Goal: Information Seeking & Learning: Learn about a topic

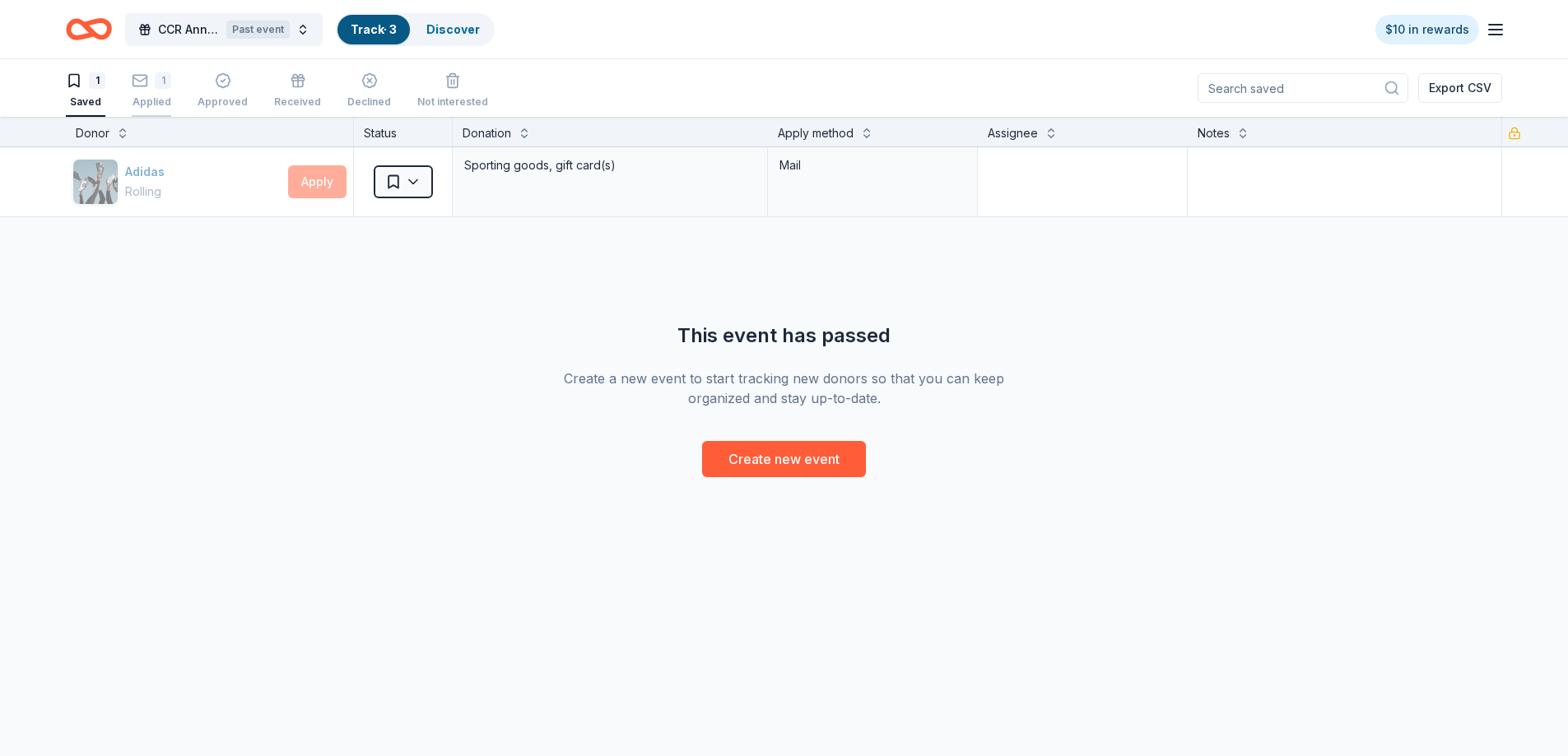
click at [150, 88] on div "1" at bounding box center [151, 80] width 40 height 17
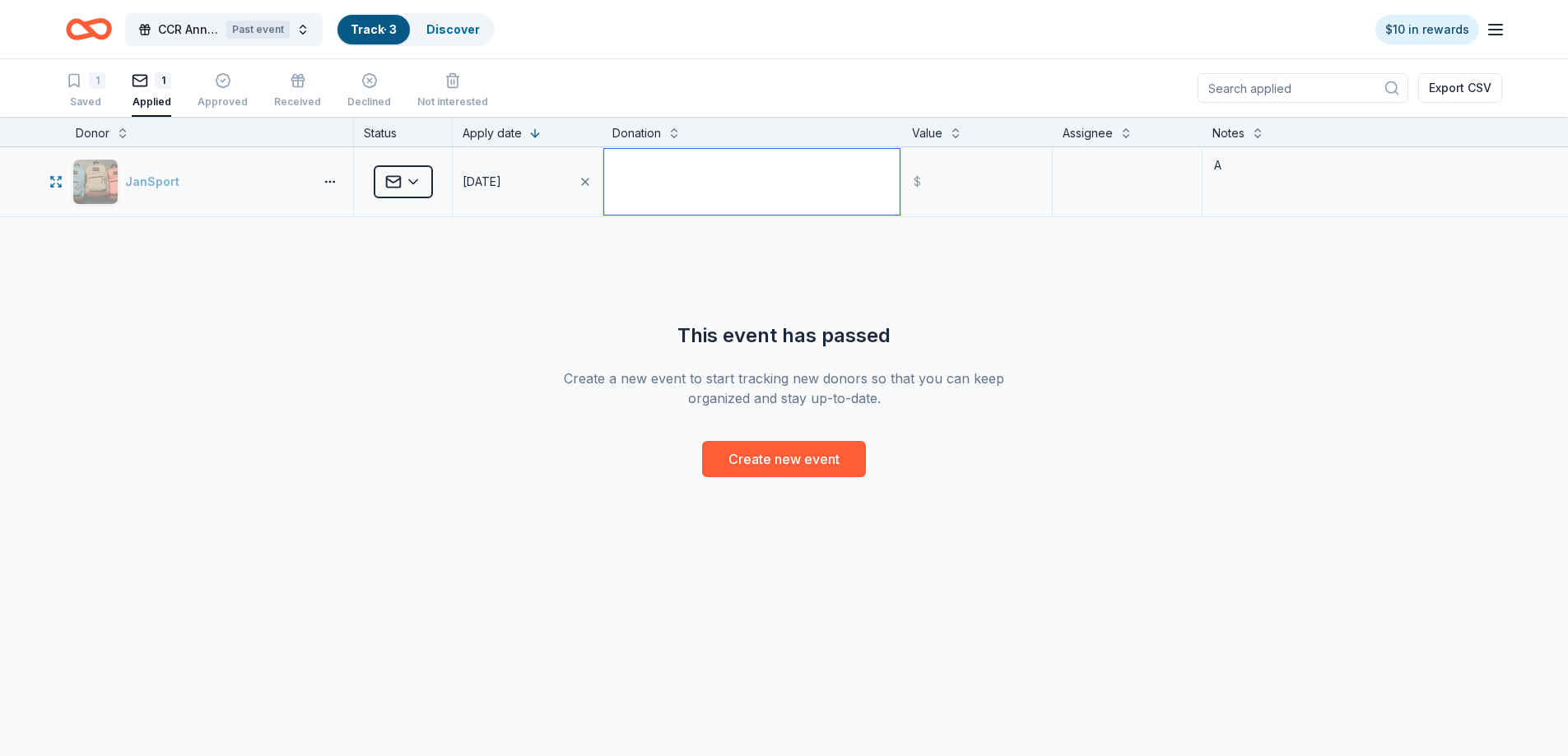
click at [746, 186] on textarea at bounding box center [751, 182] width 295 height 66
click at [425, 186] on html "CCR Annual Back to School Fundraiser -Orlando Past event Track · 3 Discover $10…" at bounding box center [790, 378] width 1580 height 756
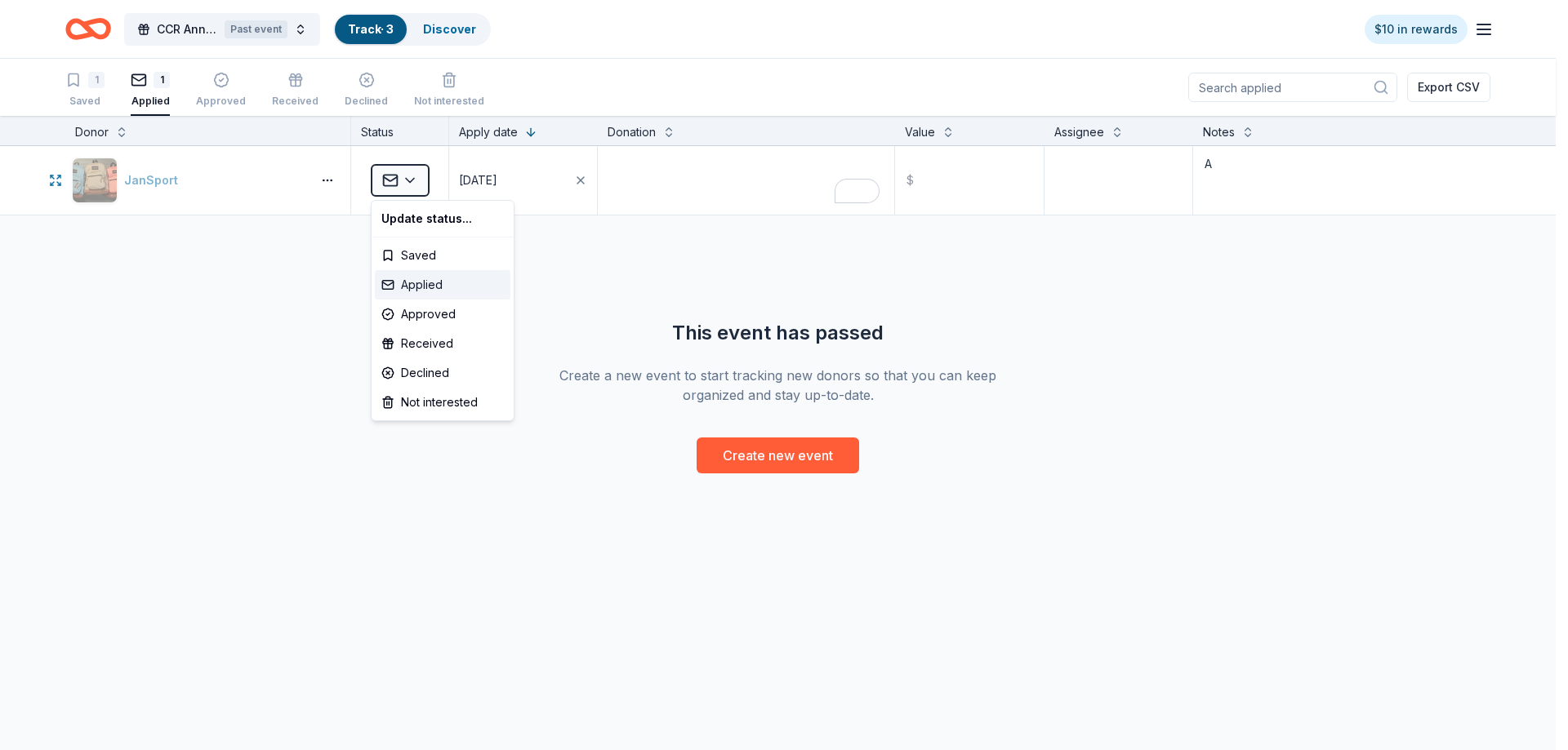
click at [424, 281] on div "Applied" at bounding box center [442, 285] width 135 height 30
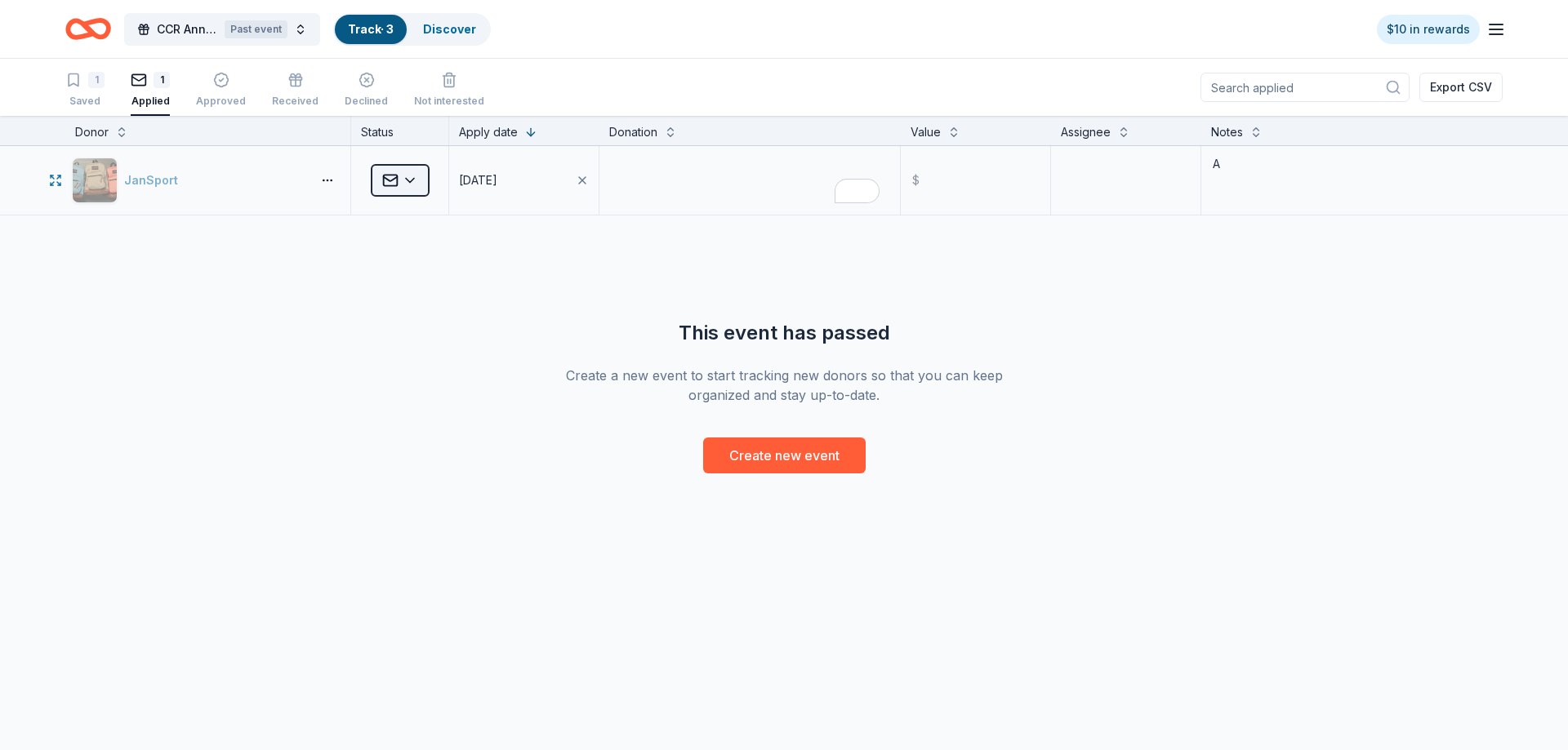
click at [420, 177] on html "CCR Annual Back to School Fundraiser -Orlando Past event Track · 3 Discover $10…" at bounding box center [784, 375] width 1568 height 750
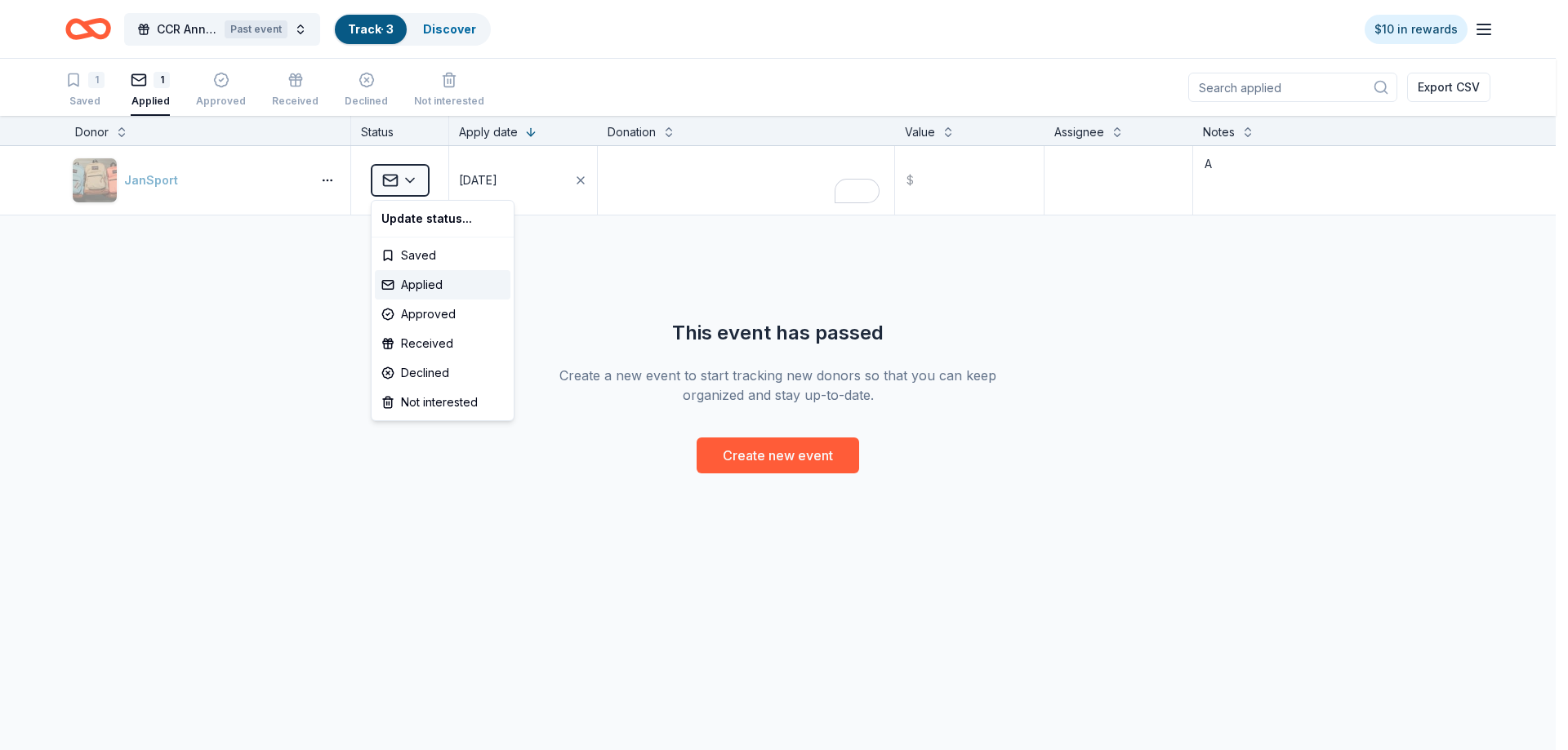
click at [641, 265] on html "CCR Annual Back to School Fundraiser -Orlando Past event Track · 3 Discover $10…" at bounding box center [784, 375] width 1568 height 750
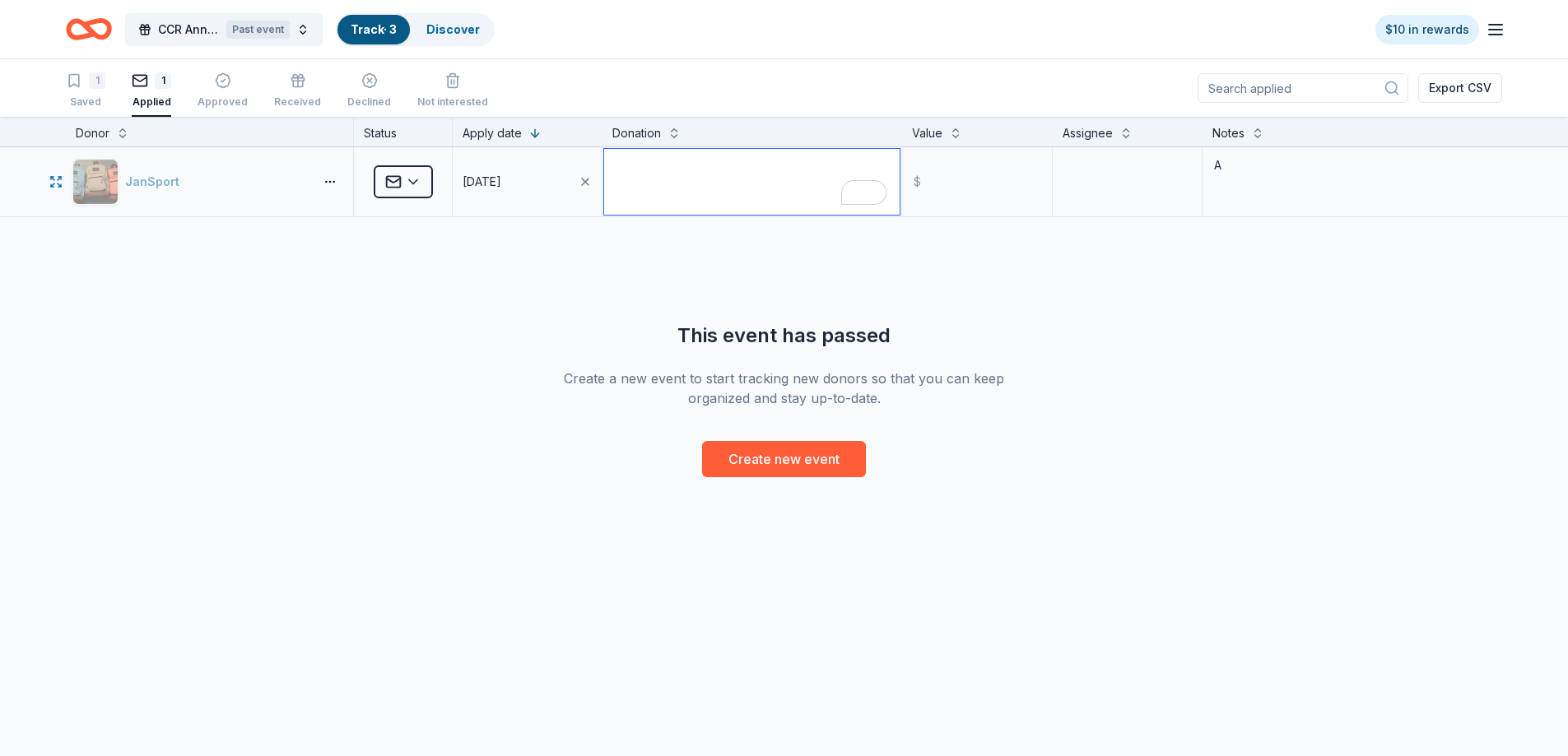
click at [723, 187] on textarea "To enrich screen reader interactions, please activate Accessibility in Grammarl…" at bounding box center [751, 182] width 295 height 66
click at [156, 181] on button "JanSport" at bounding box center [189, 182] width 234 height 46
click at [292, 82] on icon "button" at bounding box center [298, 80] width 17 height 17
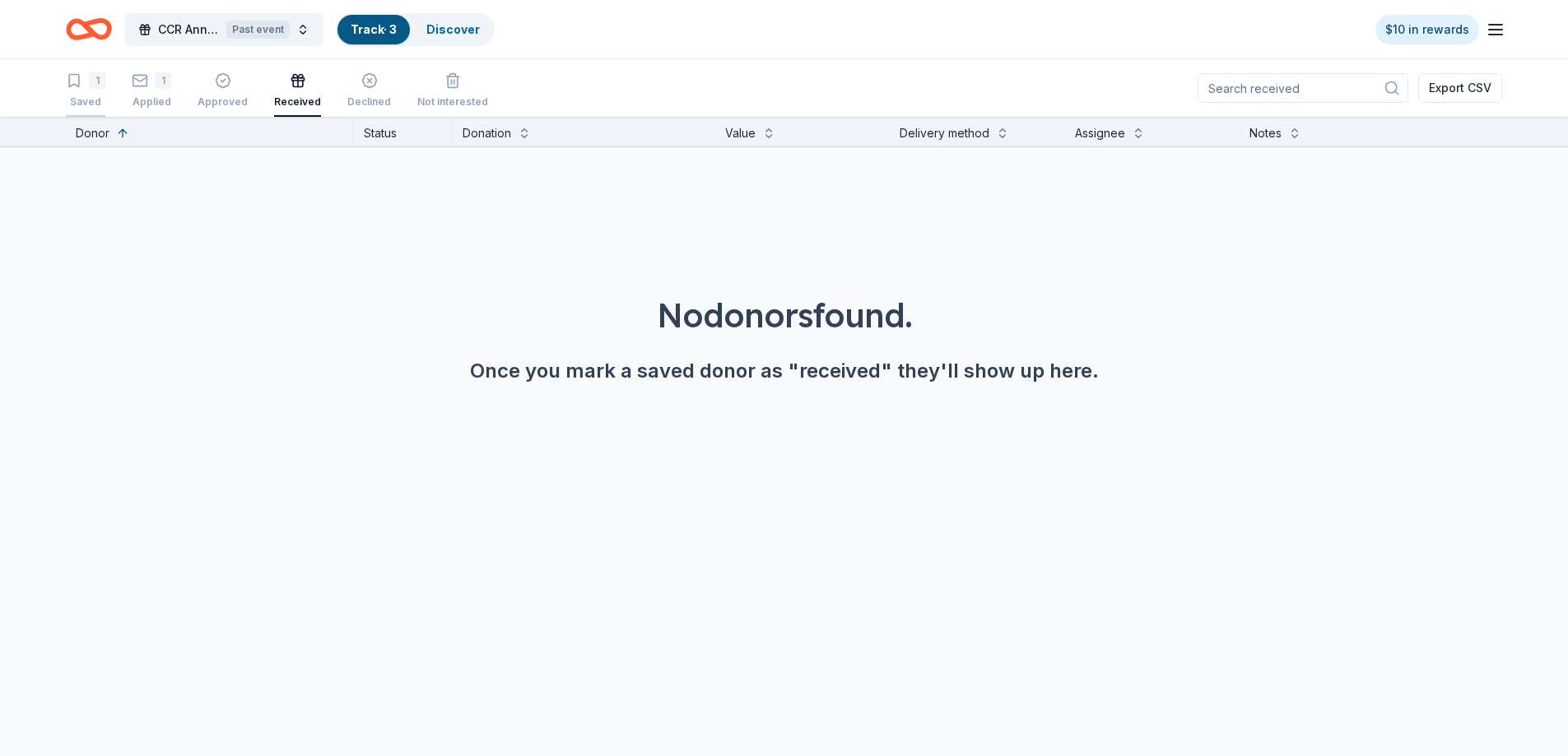
click at [77, 87] on icon "button" at bounding box center [74, 80] width 17 height 17
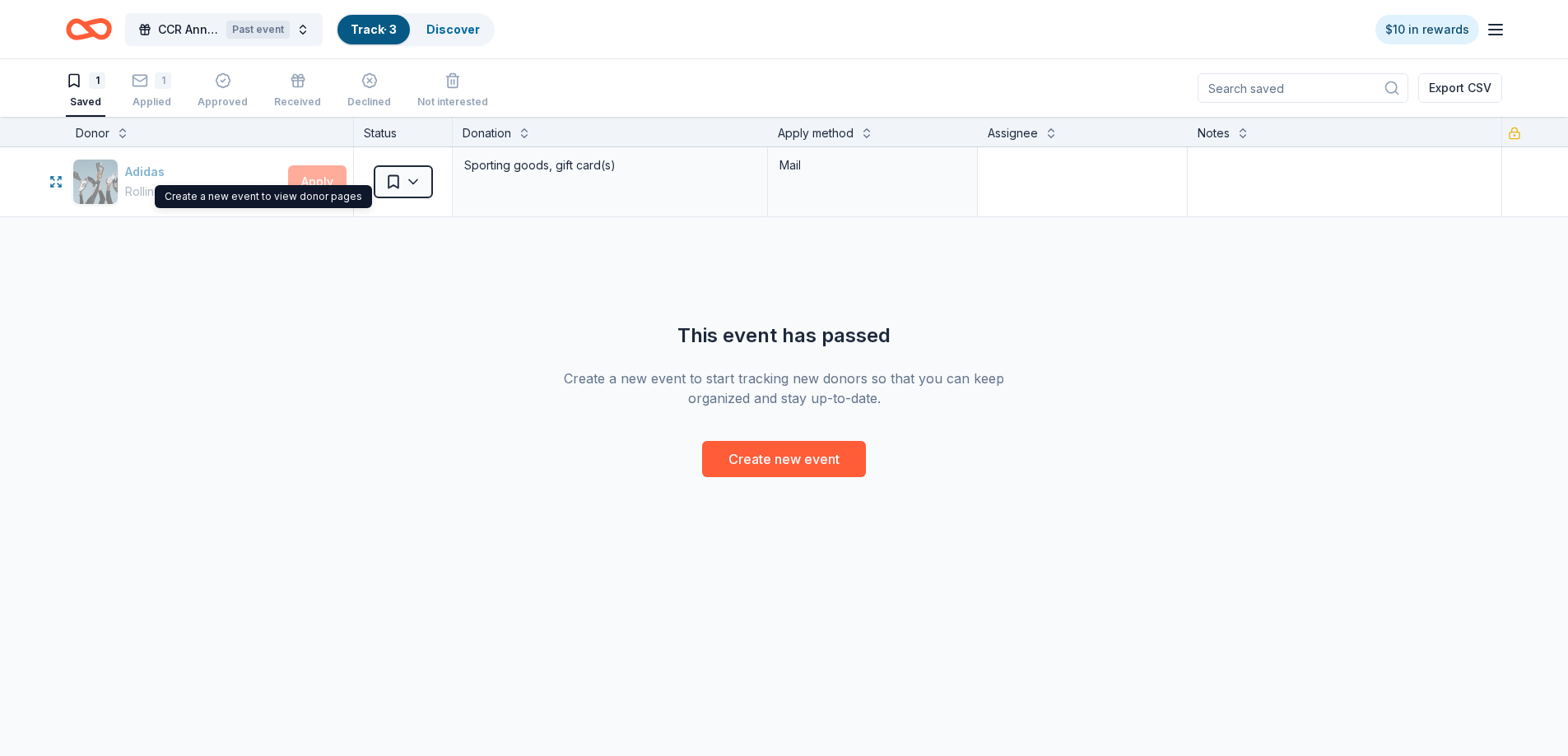
click at [320, 188] on div "Create a new event to view donor pages Create a new event to view donor pages" at bounding box center [263, 196] width 218 height 23
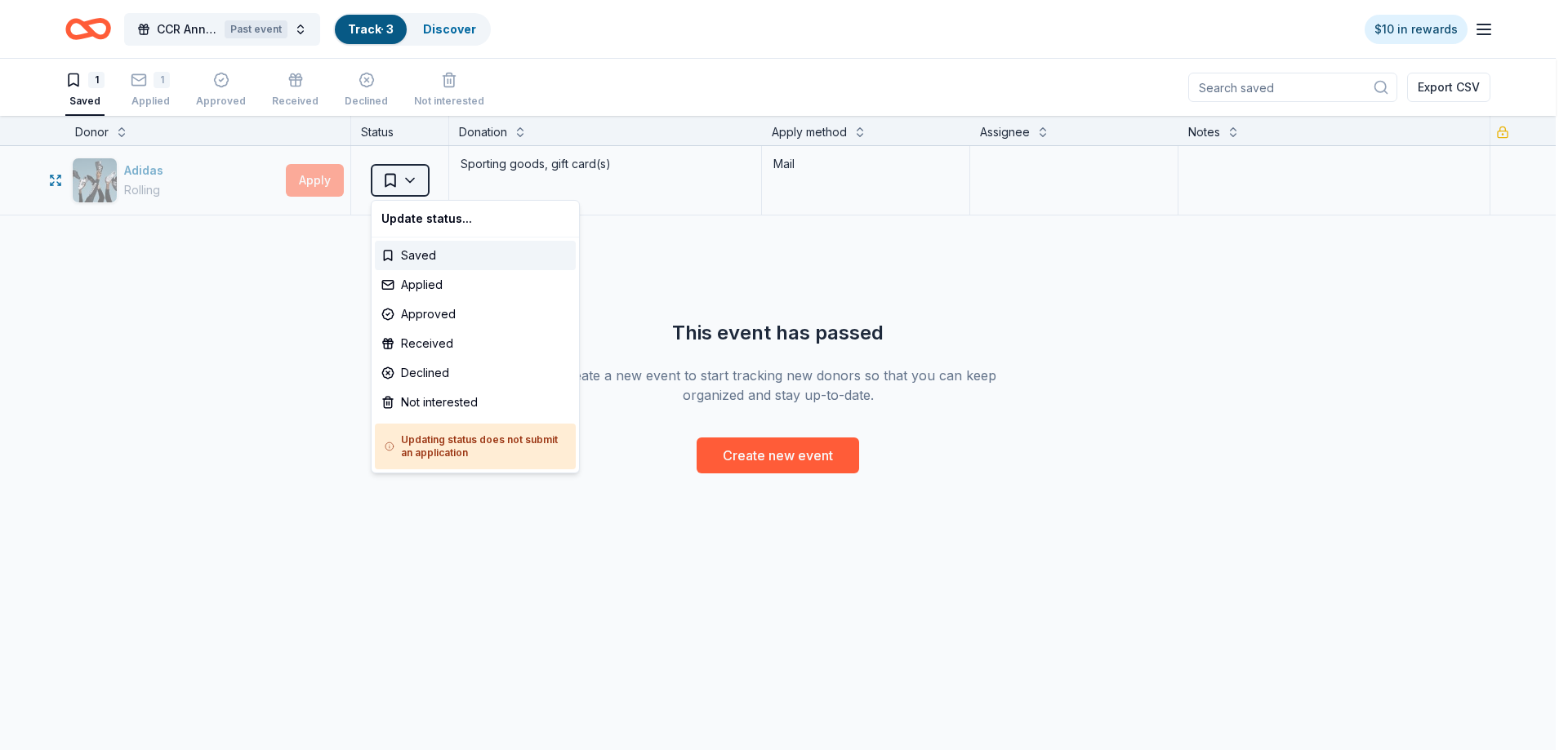
click at [408, 181] on html "CCR Annual Back to School Fundraiser -Orlando Past event Track · 3 Discover $10…" at bounding box center [784, 375] width 1568 height 750
click at [110, 176] on html "CCR Annual Back to School Fundraiser -Orlando Past event Track · 3 Discover $10…" at bounding box center [784, 375] width 1568 height 750
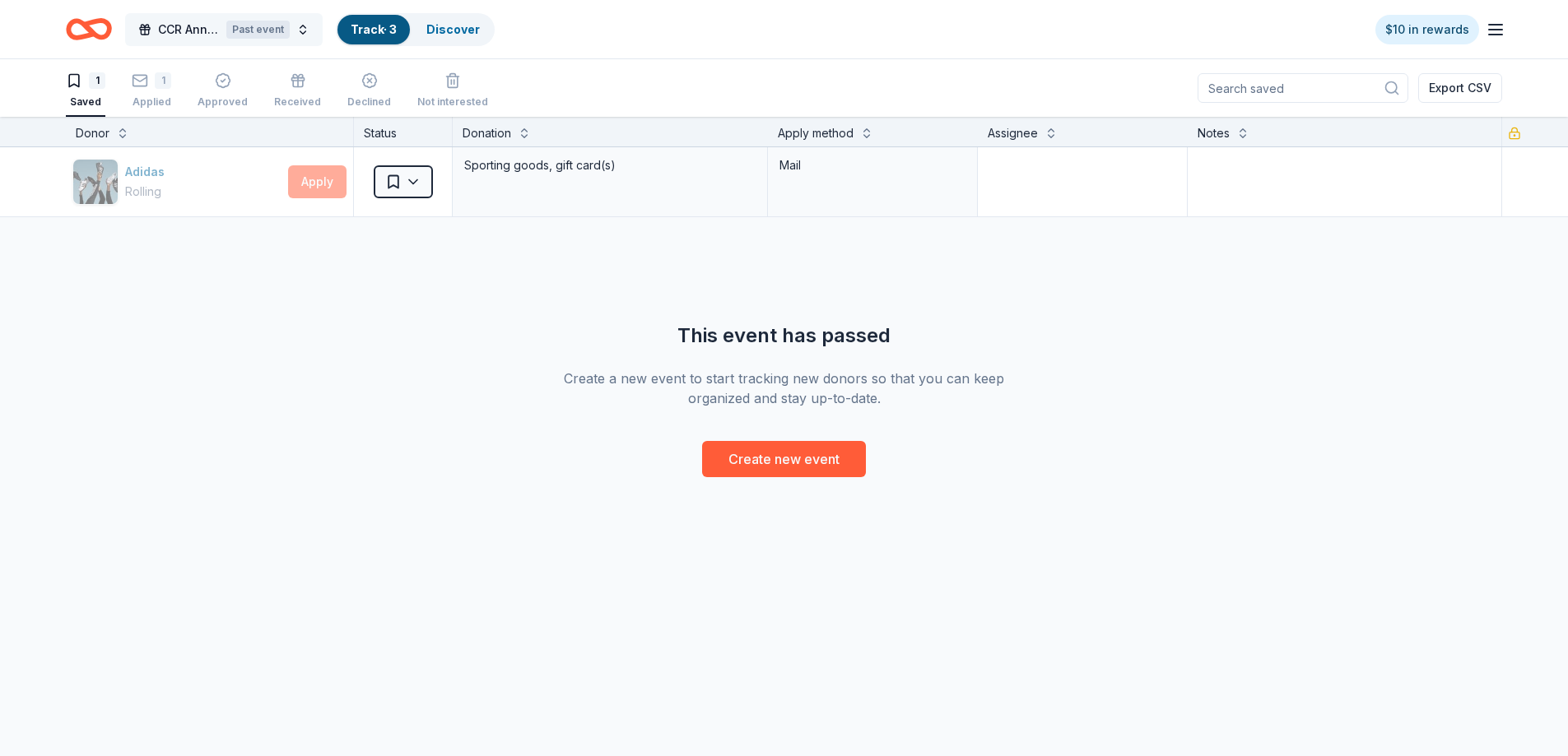
click at [272, 26] on div "Past event" at bounding box center [258, 29] width 63 height 19
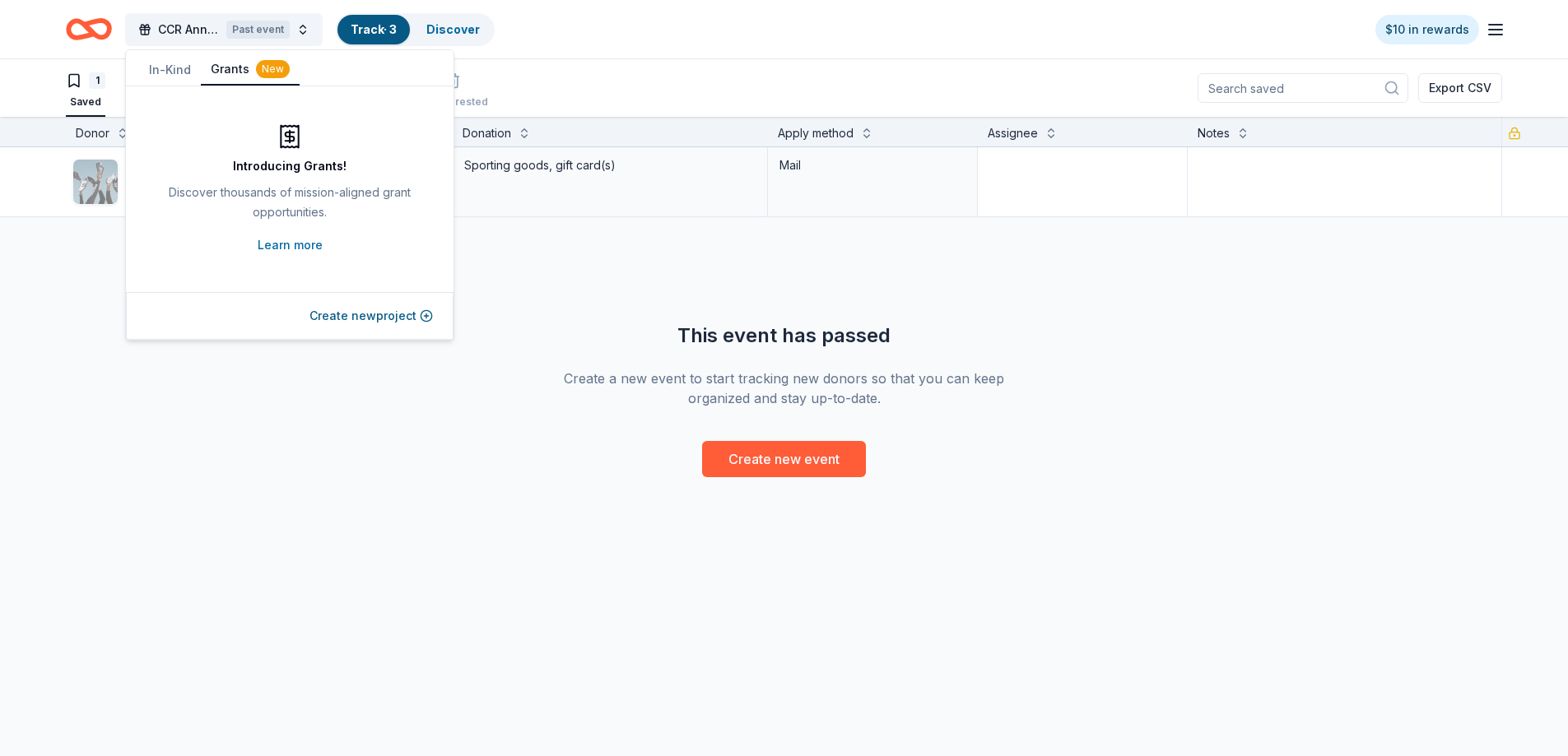
click at [269, 72] on div "New" at bounding box center [273, 69] width 33 height 19
click at [288, 240] on link "Learn more" at bounding box center [290, 245] width 65 height 19
click at [104, 22] on icon "Home" at bounding box center [96, 28] width 26 height 17
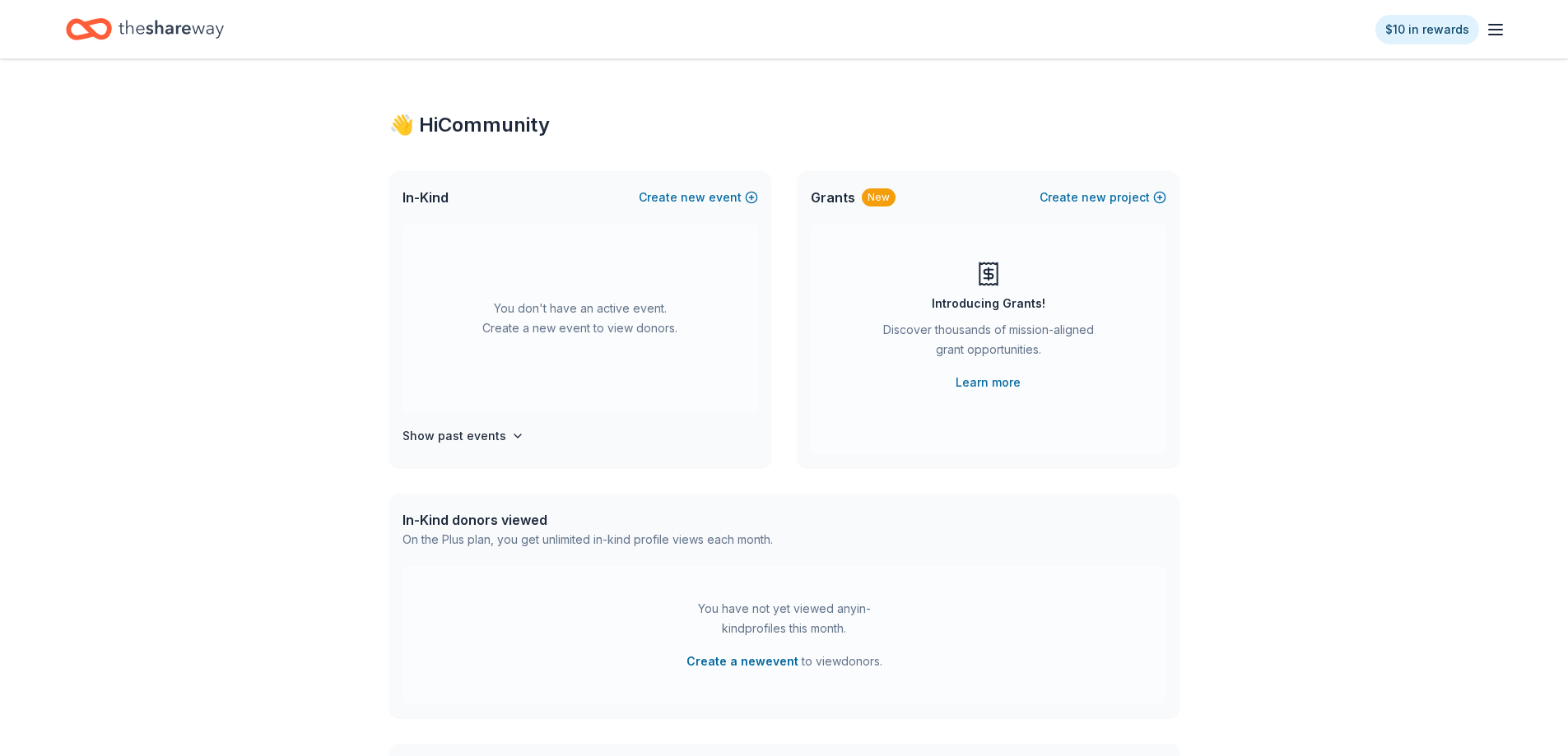
click at [1480, 16] on div "$10 in rewards" at bounding box center [1440, 29] width 130 height 39
click at [829, 195] on span "Grants" at bounding box center [832, 197] width 44 height 19
click at [884, 201] on div "New" at bounding box center [878, 197] width 33 height 19
click at [998, 382] on link "Learn more" at bounding box center [988, 382] width 65 height 19
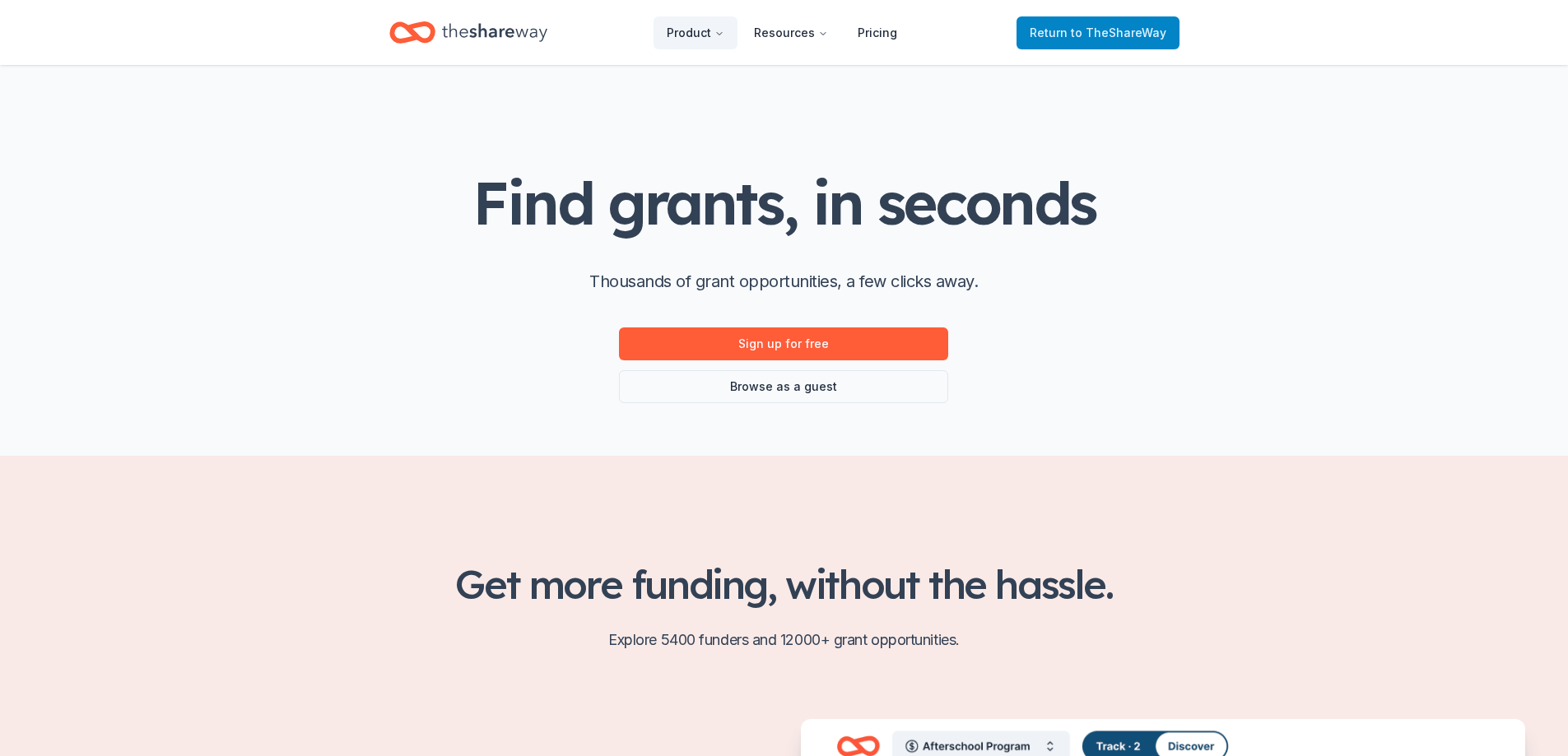
click at [1048, 31] on span "Return to TheShareWay" at bounding box center [1098, 33] width 137 height 19
